Goal: Entertainment & Leisure: Browse casually

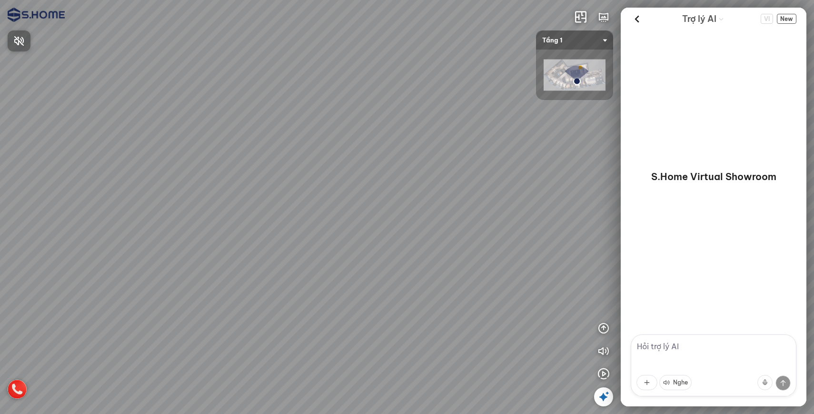
drag, startPoint x: 290, startPoint y: 303, endPoint x: 392, endPoint y: 287, distance: 103.1
click at [412, 289] on div at bounding box center [407, 207] width 814 height 414
drag, startPoint x: 168, startPoint y: 292, endPoint x: 251, endPoint y: 277, distance: 84.6
click at [239, 279] on div at bounding box center [407, 207] width 814 height 414
drag, startPoint x: 447, startPoint y: 255, endPoint x: 164, endPoint y: 244, distance: 283.0
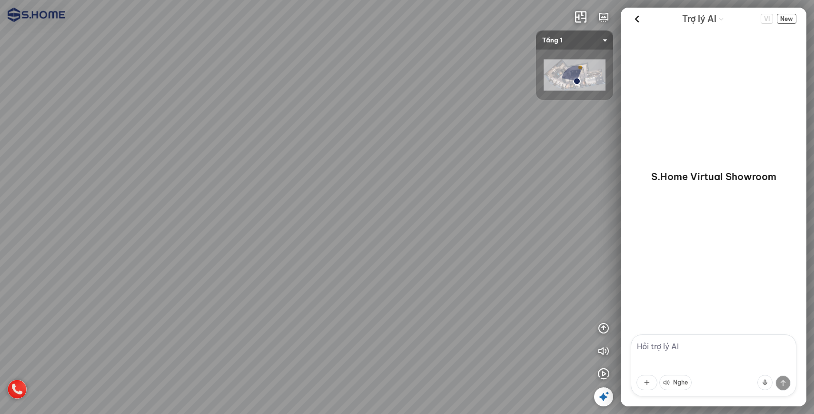
click at [131, 253] on div at bounding box center [407, 207] width 814 height 414
drag, startPoint x: 417, startPoint y: 223, endPoint x: 180, endPoint y: 240, distance: 237.2
click at [182, 240] on div at bounding box center [407, 207] width 814 height 414
drag, startPoint x: 418, startPoint y: 255, endPoint x: 277, endPoint y: 242, distance: 141.9
click at [278, 243] on div at bounding box center [407, 207] width 814 height 414
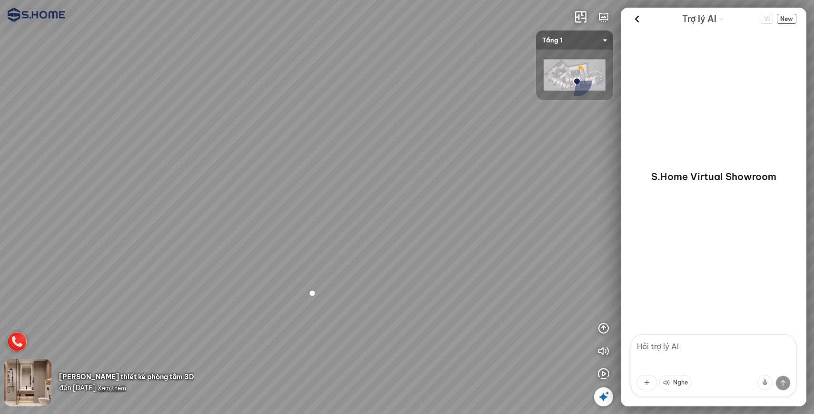
click at [312, 293] on div at bounding box center [312, 294] width 50 height 53
click at [125, 388] on span "Xem thêm" at bounding box center [112, 387] width 29 height 7
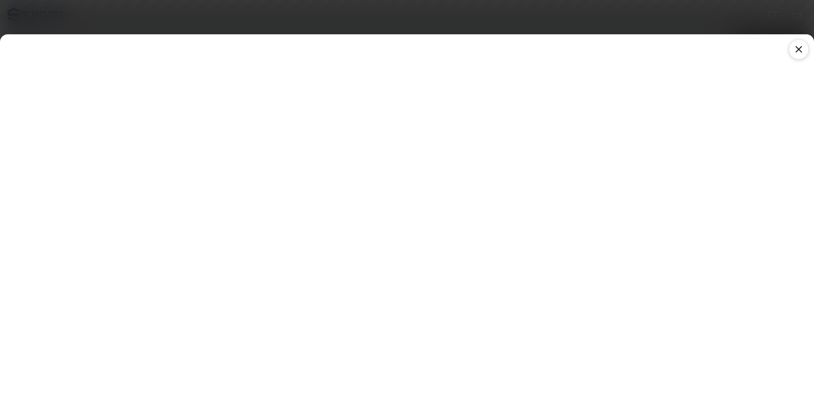
click at [789, 49] on div at bounding box center [798, 49] width 19 height 19
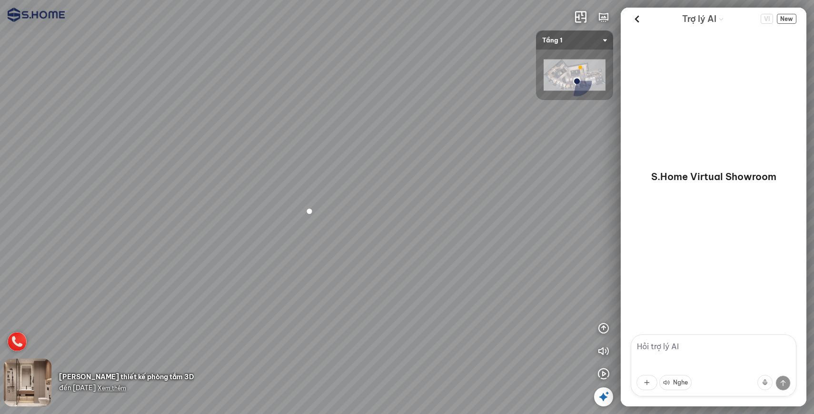
click at [124, 389] on span "Xem thêm" at bounding box center [112, 387] width 29 height 7
